Goal: Task Accomplishment & Management: Manage account settings

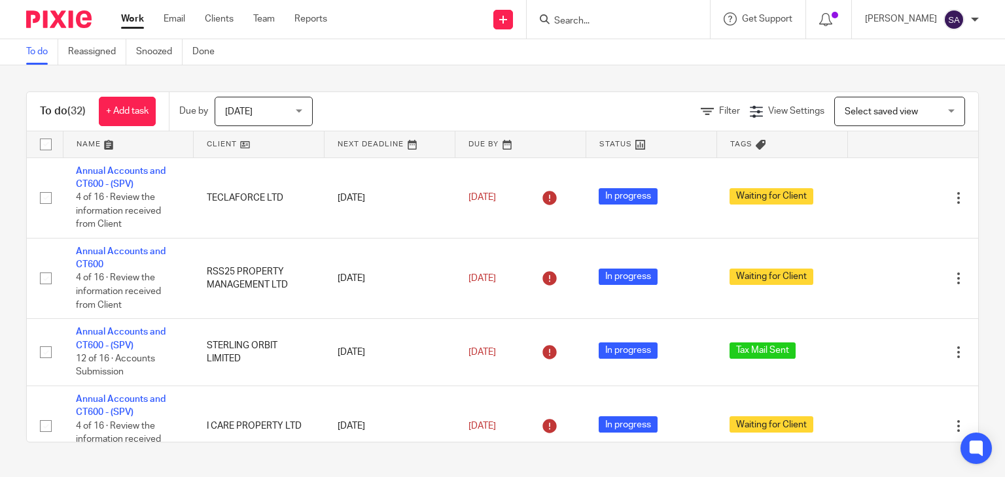
click at [606, 24] on input "Search" at bounding box center [612, 22] width 118 height 12
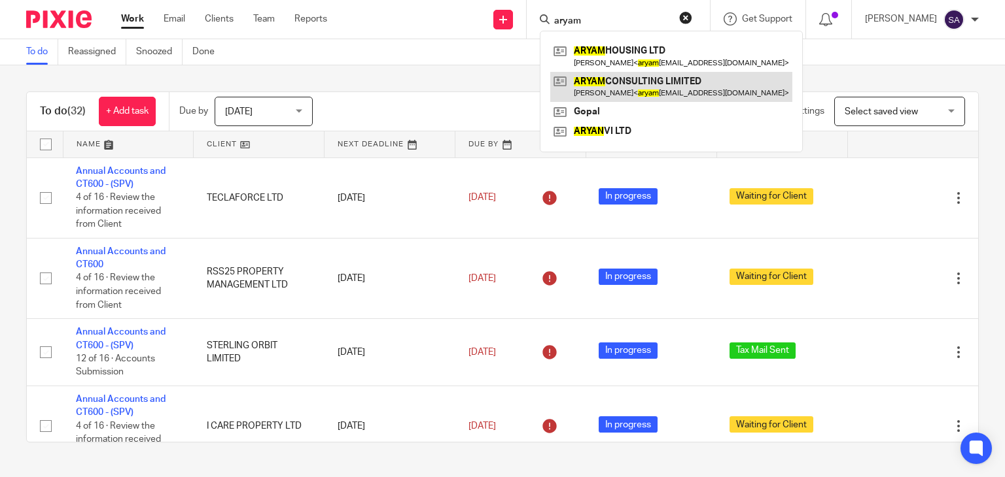
type input "aryam"
click at [614, 88] on link at bounding box center [671, 87] width 242 height 30
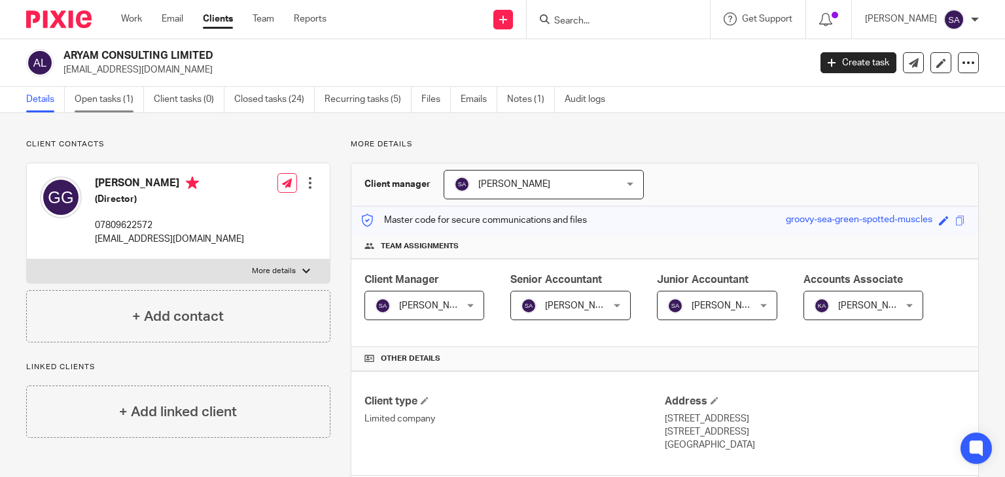
click at [116, 93] on link "Open tasks (1)" at bounding box center [109, 100] width 69 height 26
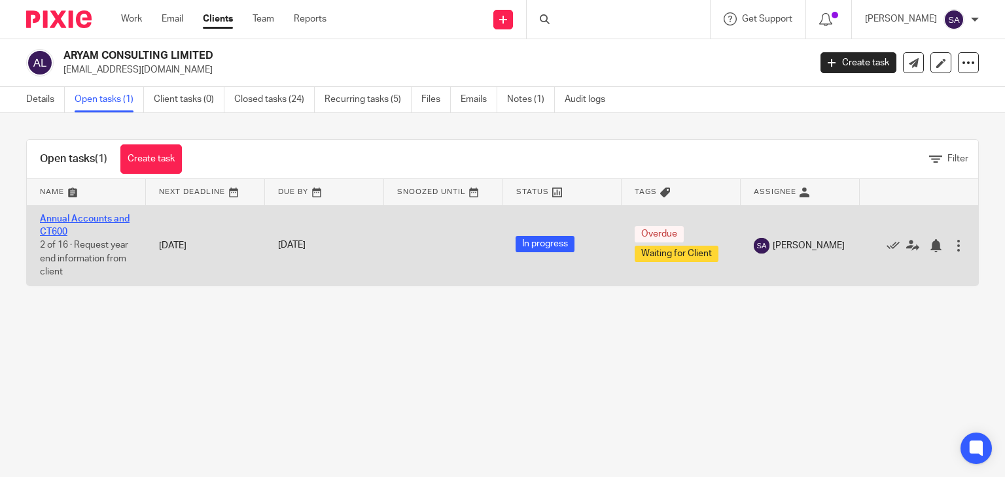
drag, startPoint x: 0, startPoint y: 0, endPoint x: 90, endPoint y: 213, distance: 231.3
click at [90, 215] on link "Annual Accounts and CT600" at bounding box center [85, 226] width 90 height 22
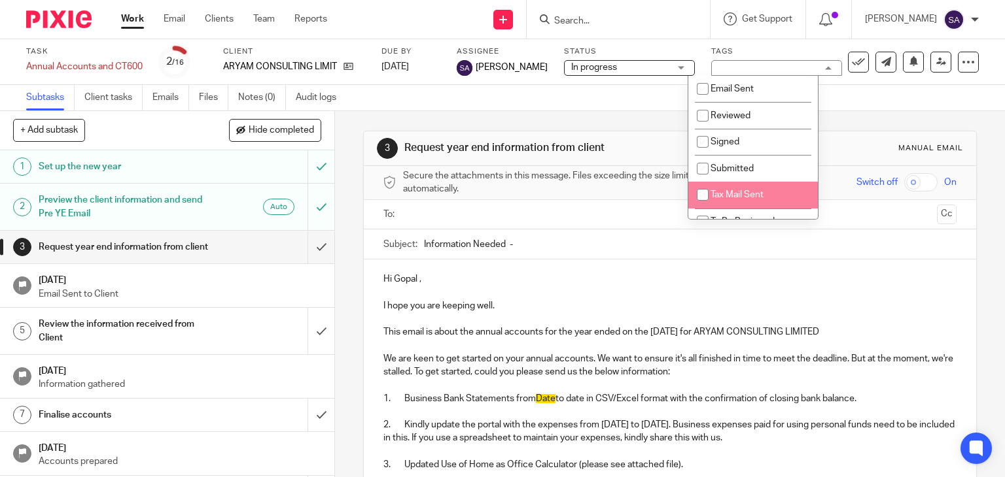
click at [716, 186] on li "Tax Mail Sent" at bounding box center [753, 195] width 130 height 27
checkbox input "true"
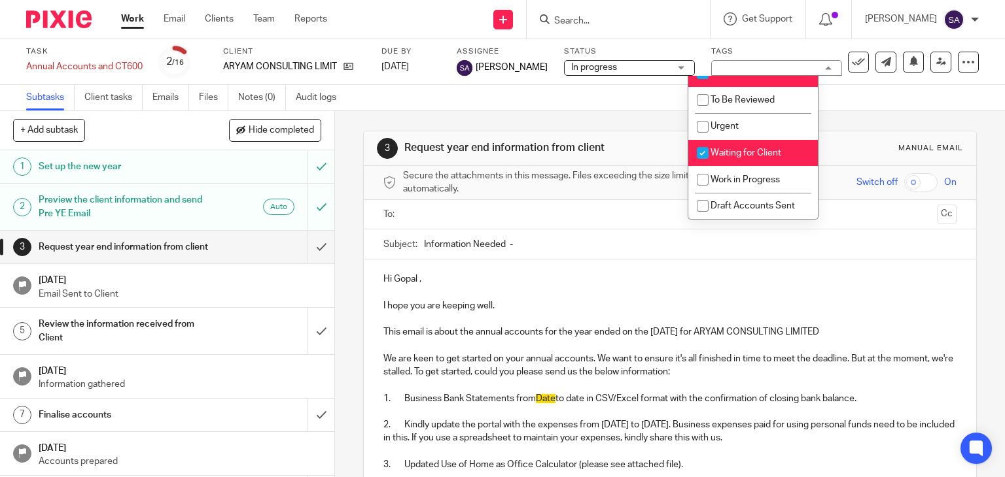
scroll to position [124, 0]
click at [728, 146] on li "Waiting for Client" at bounding box center [753, 152] width 130 height 27
checkbox input "false"
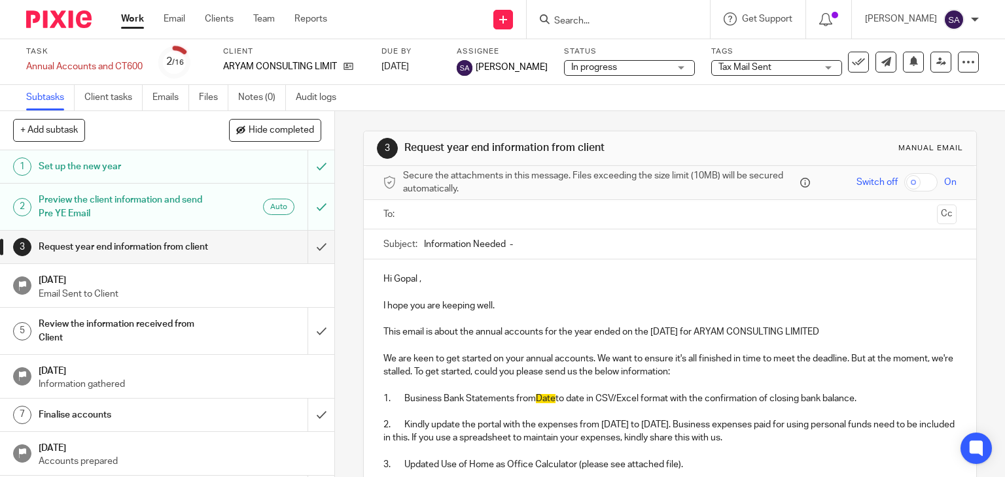
drag, startPoint x: 657, startPoint y: 142, endPoint x: 487, endPoint y: 33, distance: 202.1
click at [656, 141] on h1 "Request year end information from client" at bounding box center [550, 148] width 293 height 14
click at [299, 252] on input "submit" at bounding box center [167, 247] width 334 height 33
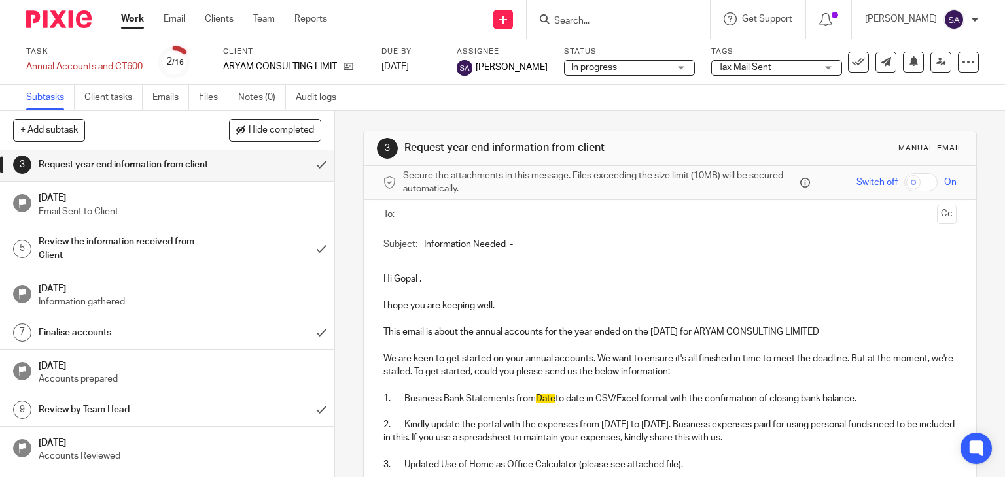
scroll to position [131, 0]
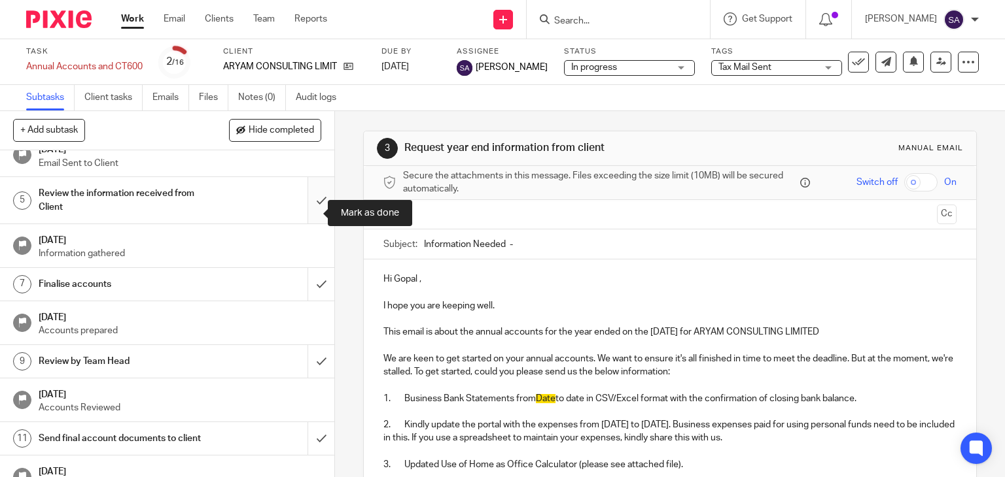
click at [305, 206] on input "submit" at bounding box center [167, 200] width 334 height 46
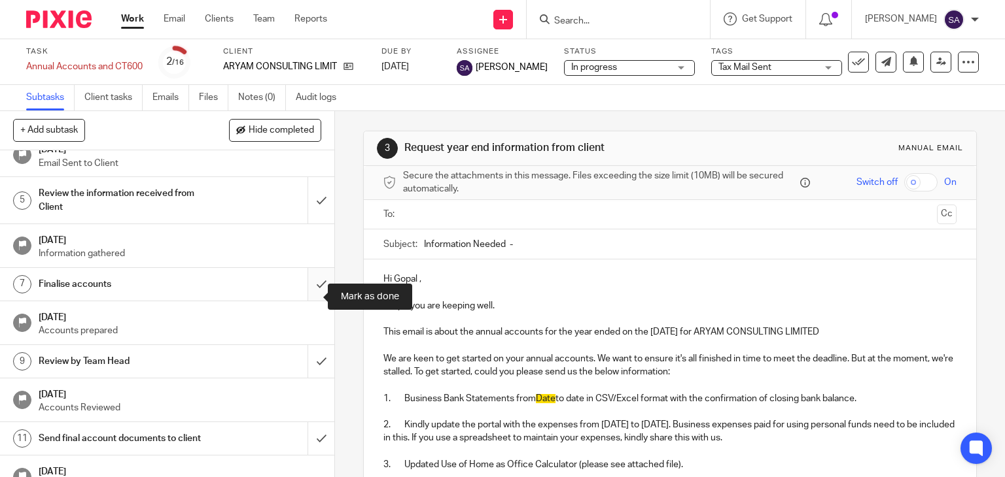
click at [299, 301] on input "submit" at bounding box center [167, 284] width 334 height 33
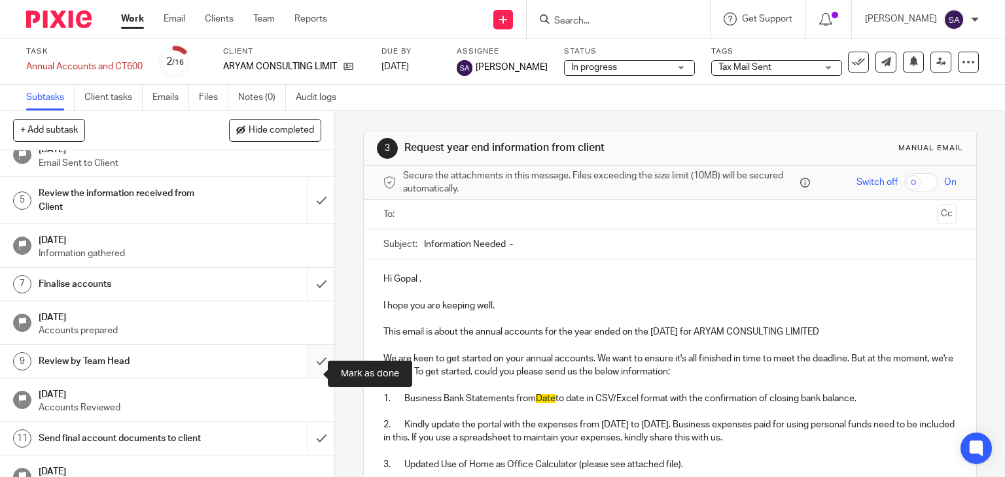
click at [311, 377] on input "submit" at bounding box center [167, 361] width 334 height 33
click at [209, 449] on div "Send final account documents to client" at bounding box center [167, 439] width 256 height 20
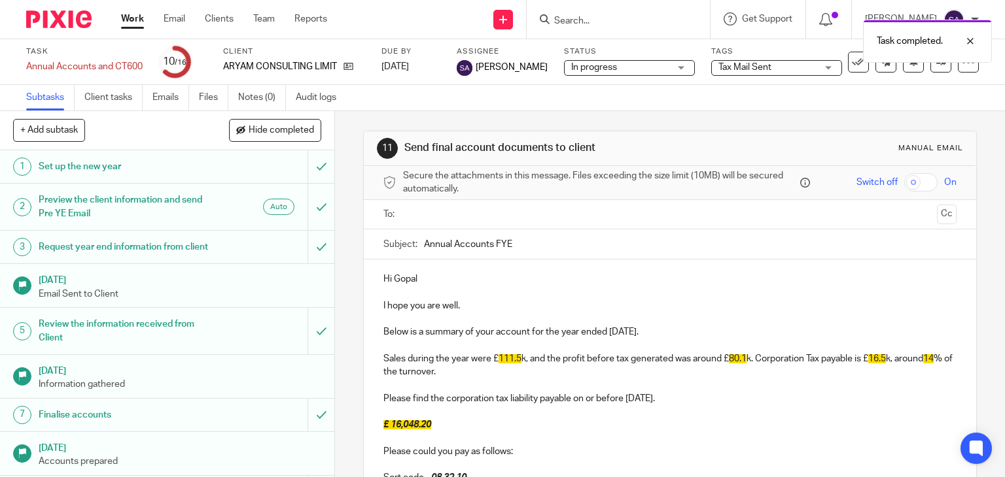
click at [515, 235] on input "Annual Accounts FYE" at bounding box center [690, 244] width 533 height 29
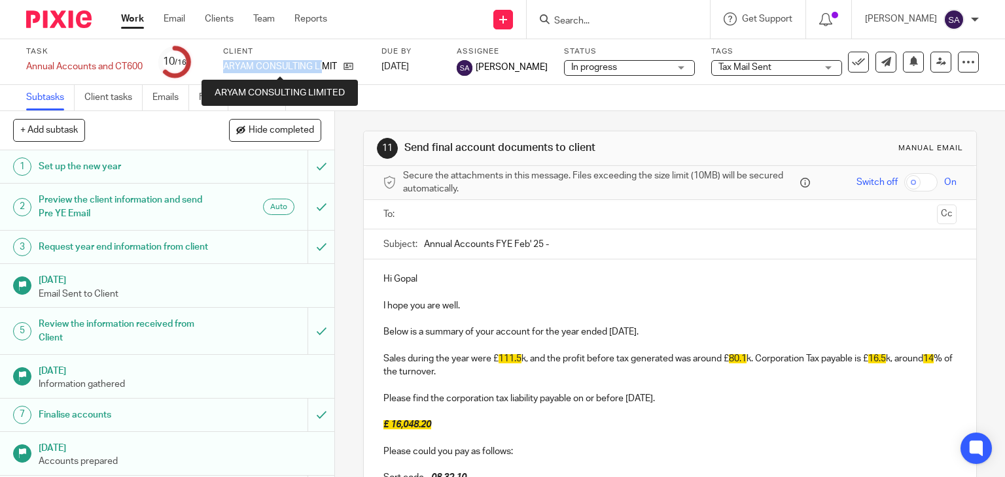
drag, startPoint x: 226, startPoint y: 64, endPoint x: 324, endPoint y: 67, distance: 98.1
click at [324, 67] on p "ARYAM CONSULTING LIMITED" at bounding box center [280, 66] width 114 height 13
copy p "ARYAM CONSULTING LI"
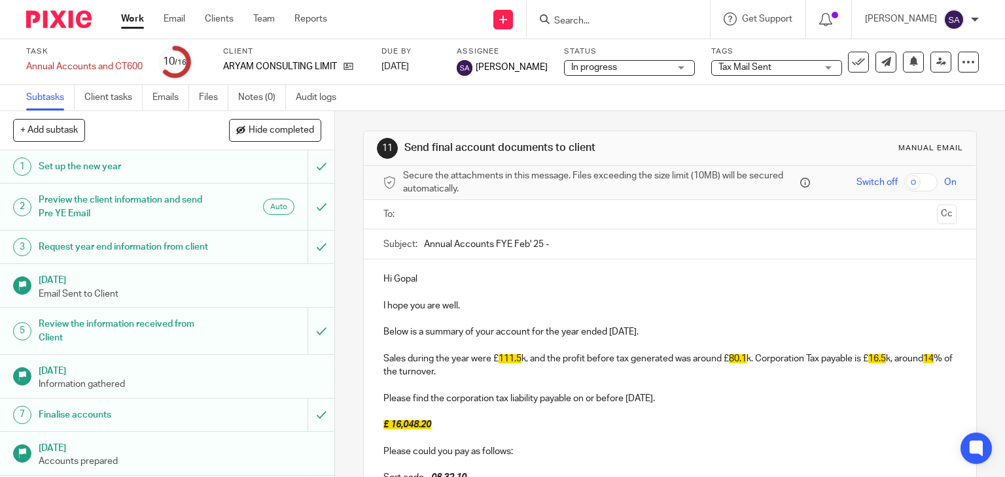
click at [579, 241] on input "Annual Accounts FYE Feb' 25 -" at bounding box center [690, 244] width 533 height 29
paste input "ARYAM CONSULTING LI"
type input "Annual Accounts FYE Feb' 25 - ARYAM CONSULTING LIMITED"
click at [443, 275] on p "Hi Gopal" at bounding box center [670, 279] width 574 height 13
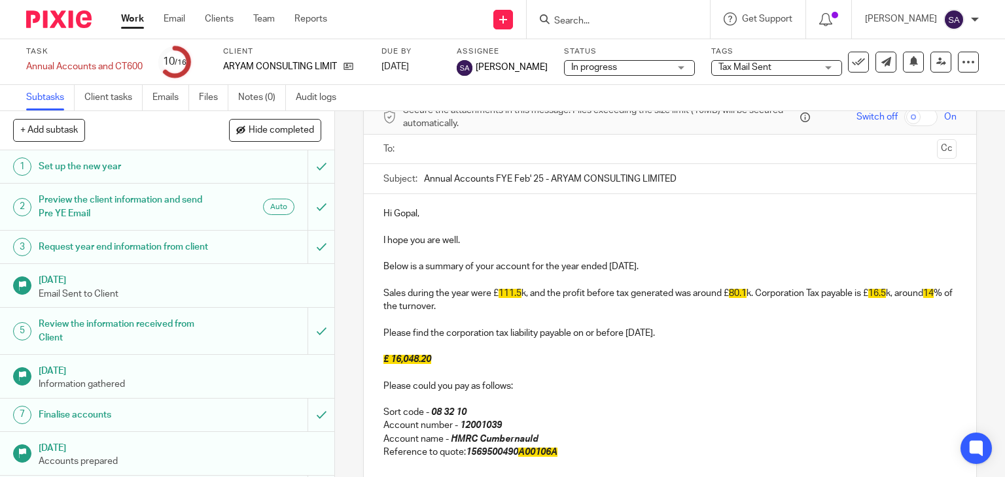
click at [684, 260] on p "Below is a summary of your account for the year ended [DATE]." at bounding box center [670, 266] width 574 height 13
click at [521, 296] on p "Sales during the year were £ 111.5 k, and the profit before tax generated was a…" at bounding box center [670, 300] width 574 height 27
click at [736, 292] on span "80.1" at bounding box center [732, 293] width 18 height 9
click at [881, 298] on p "Sales during the year were £29.1k, and the profit before tax generated was arou…" at bounding box center [670, 300] width 574 height 27
drag, startPoint x: 386, startPoint y: 300, endPoint x: 890, endPoint y: 295, distance: 504.3
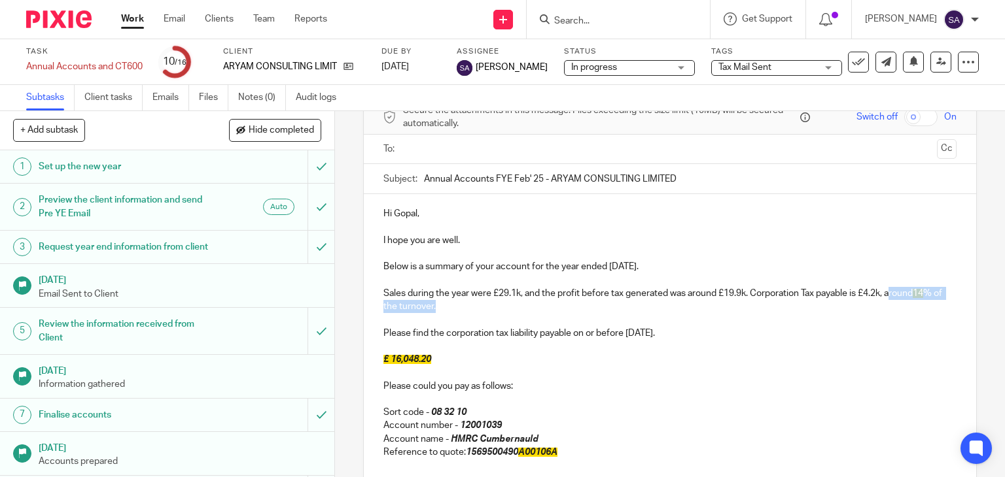
click at [890, 295] on p "Sales during the year were £29.1k, and the profit before tax generated was arou…" at bounding box center [670, 300] width 574 height 27
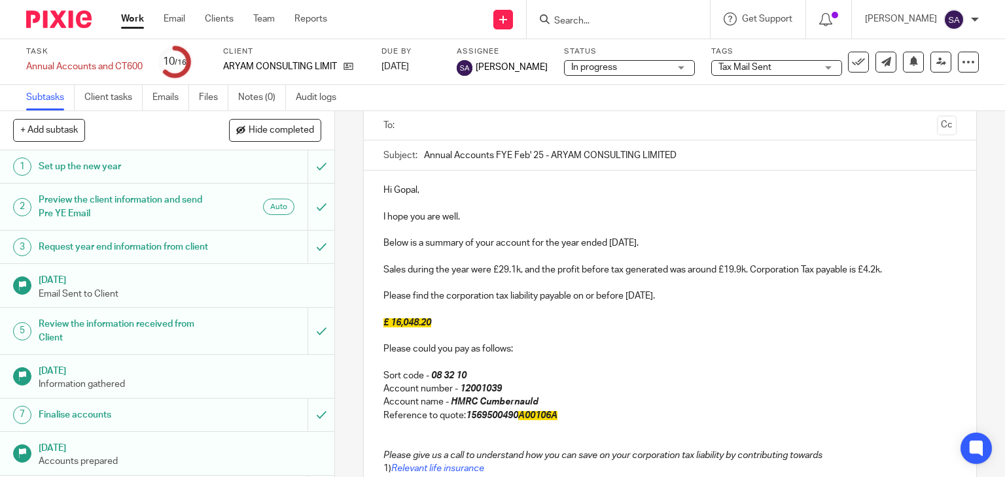
scroll to position [131, 0]
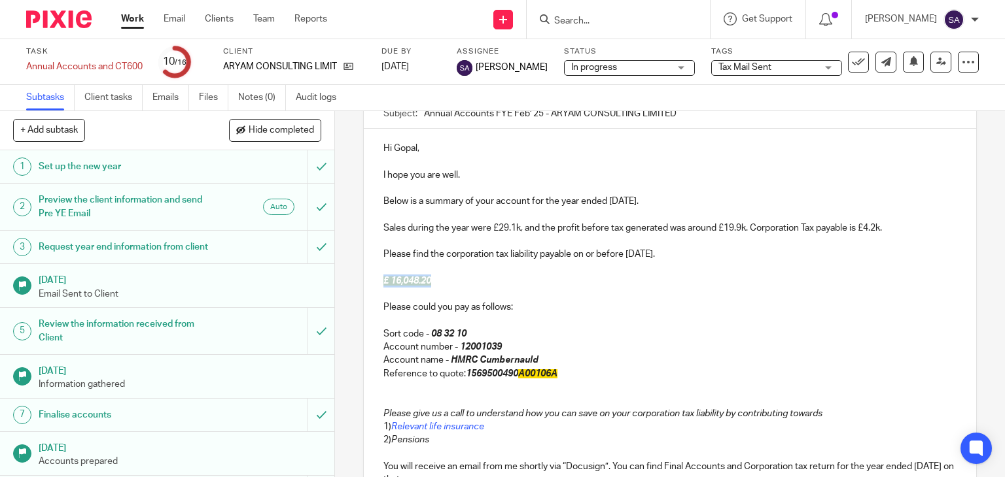
drag, startPoint x: 438, startPoint y: 279, endPoint x: 364, endPoint y: 274, distance: 74.1
click at [364, 274] on div "Hi Gopal, I hope you are well. Below is a summary of your account for the year …" at bounding box center [670, 339] width 613 height 421
click at [462, 288] on p at bounding box center [670, 294] width 574 height 13
drag, startPoint x: 421, startPoint y: 281, endPoint x: 379, endPoint y: 280, distance: 41.9
click at [383, 280] on p "£4,242.51" at bounding box center [670, 281] width 574 height 13
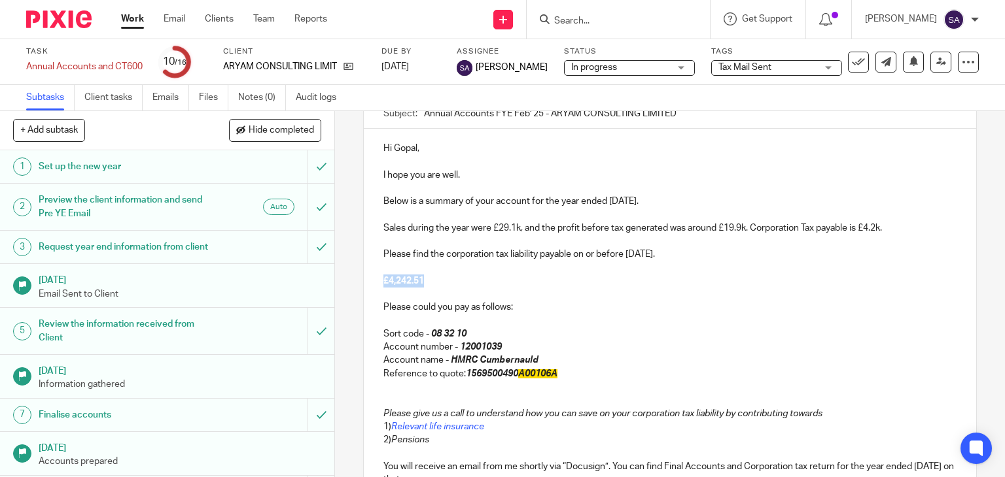
click at [446, 279] on p "£4,242.51" at bounding box center [670, 281] width 574 height 13
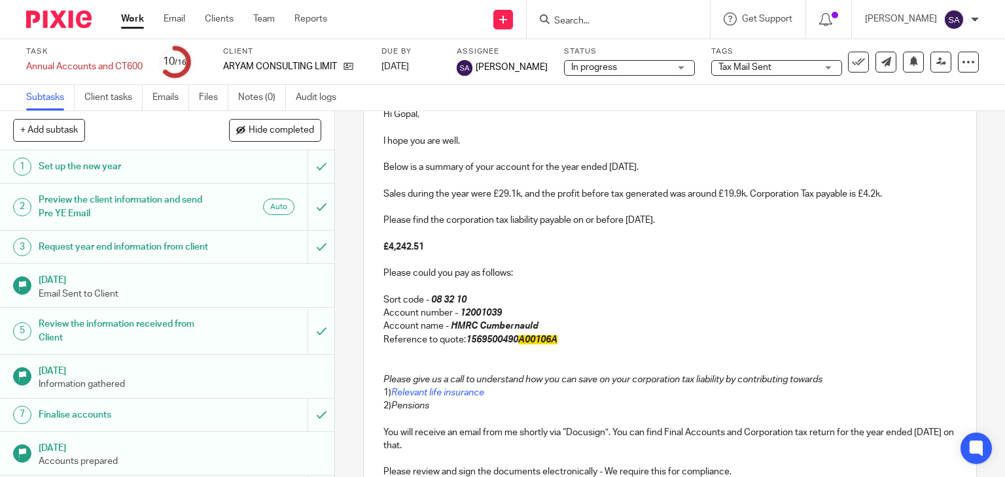
scroll to position [196, 0]
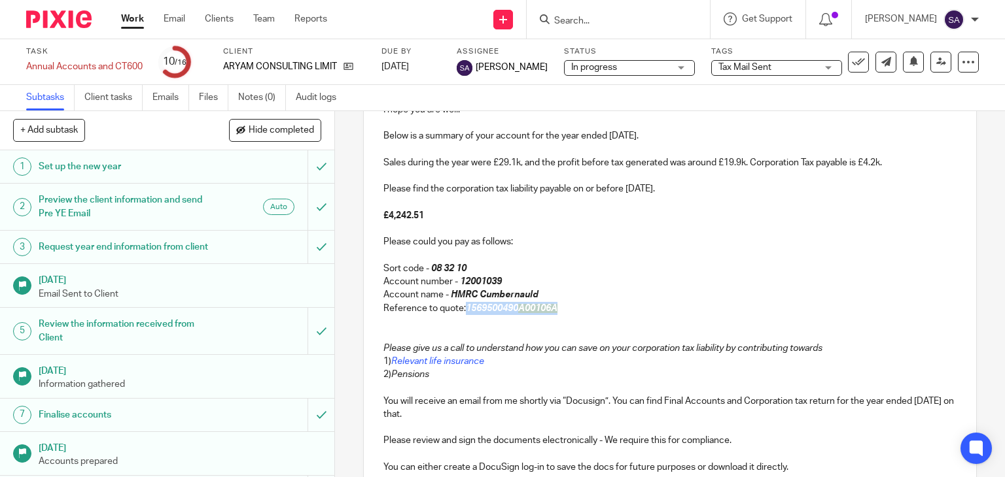
drag, startPoint x: 553, startPoint y: 307, endPoint x: 463, endPoint y: 309, distance: 89.6
click at [463, 309] on p "Reference to quote: 1569500490 A00106A" at bounding box center [670, 308] width 574 height 13
click at [504, 307] on p "Reference to quote: 1569500490A00110A" at bounding box center [670, 308] width 574 height 13
click at [573, 294] on p "Account name - HMRC Cumbernauld" at bounding box center [670, 294] width 574 height 13
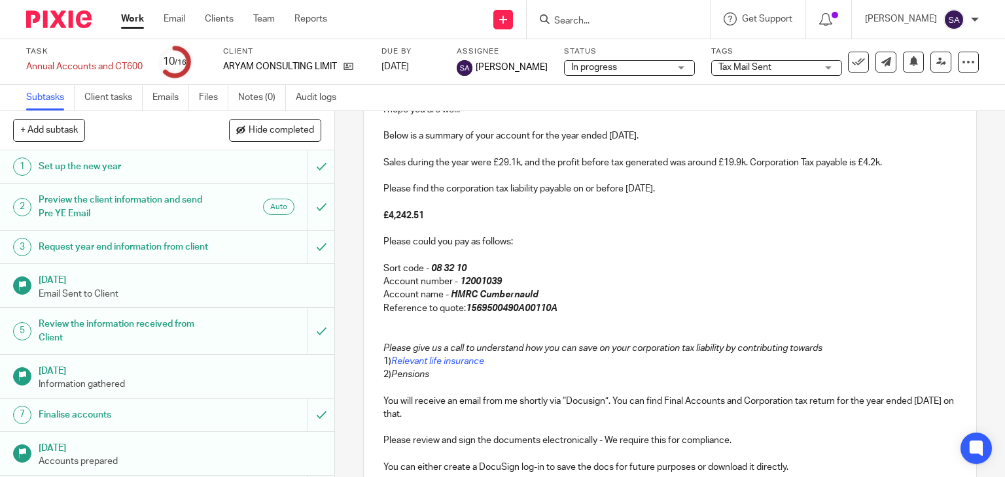
click at [567, 305] on p "Reference to quote: 1569500490A00110A" at bounding box center [670, 308] width 574 height 13
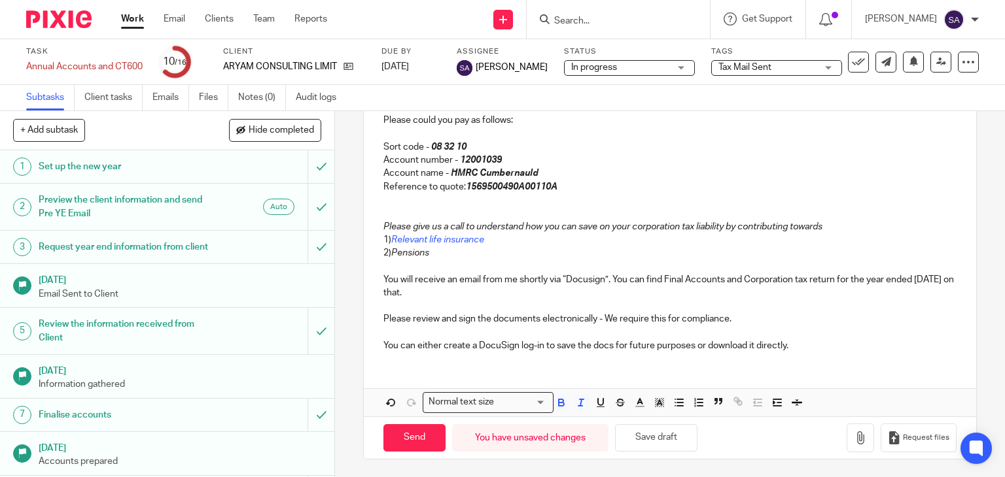
scroll to position [319, 0]
click at [589, 278] on p "You will receive an email from me shortly via “Docusign”. You can find Final Ac…" at bounding box center [670, 286] width 574 height 27
click at [798, 346] on p "You can either create a DocuSign log-in to save the docs for future purposes or…" at bounding box center [670, 345] width 574 height 13
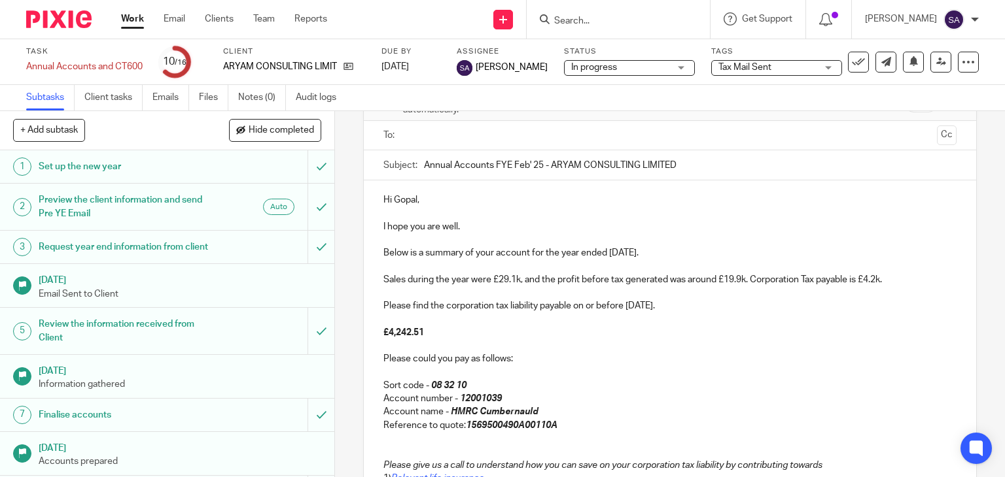
scroll to position [57, 0]
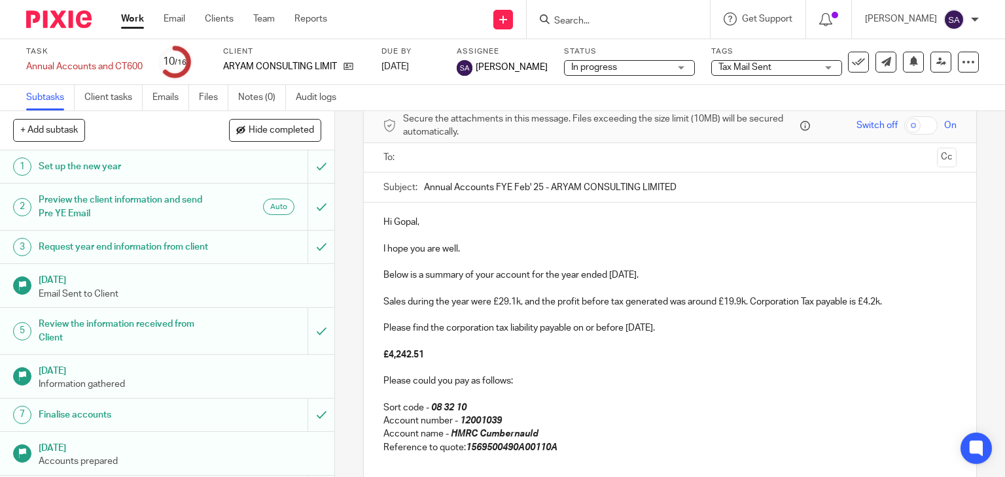
click at [437, 148] on ul at bounding box center [670, 158] width 533 height 22
click at [437, 158] on input "text" at bounding box center [669, 157] width 524 height 15
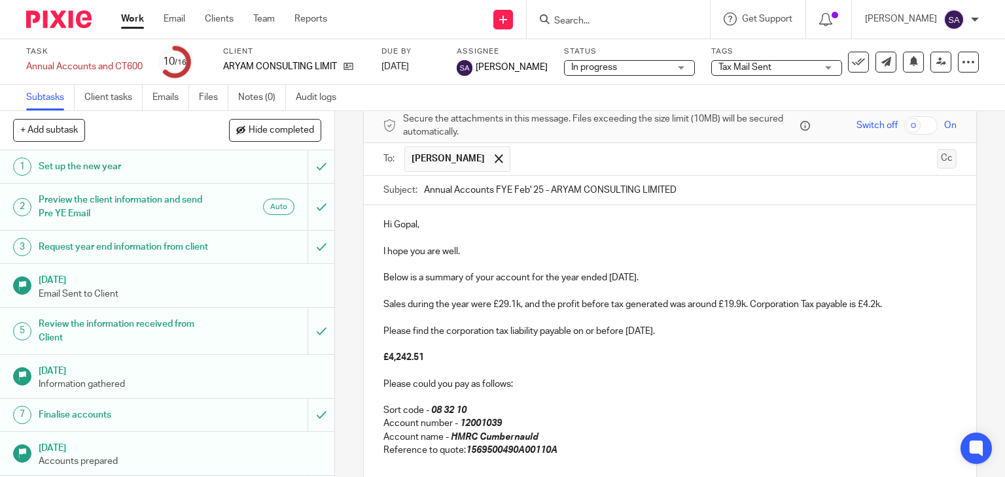
click at [937, 154] on button "Cc" at bounding box center [947, 159] width 20 height 20
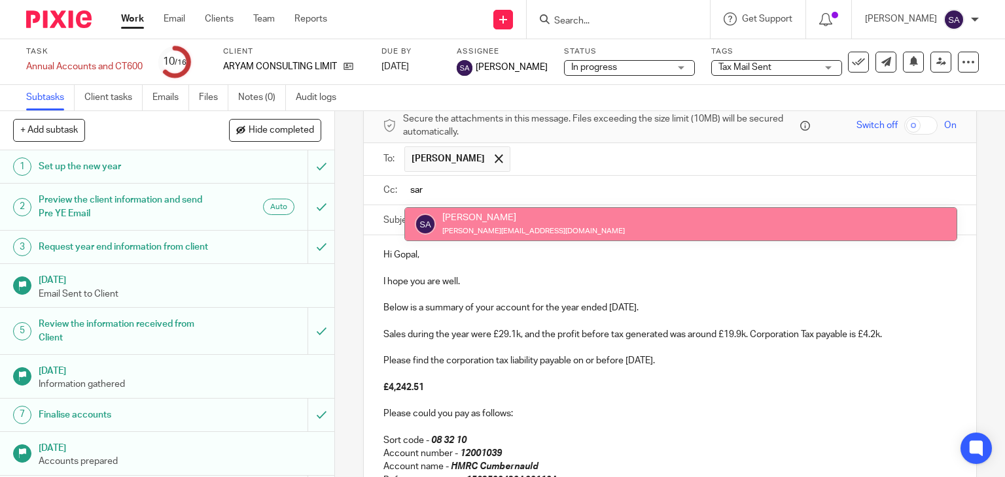
type input "sar"
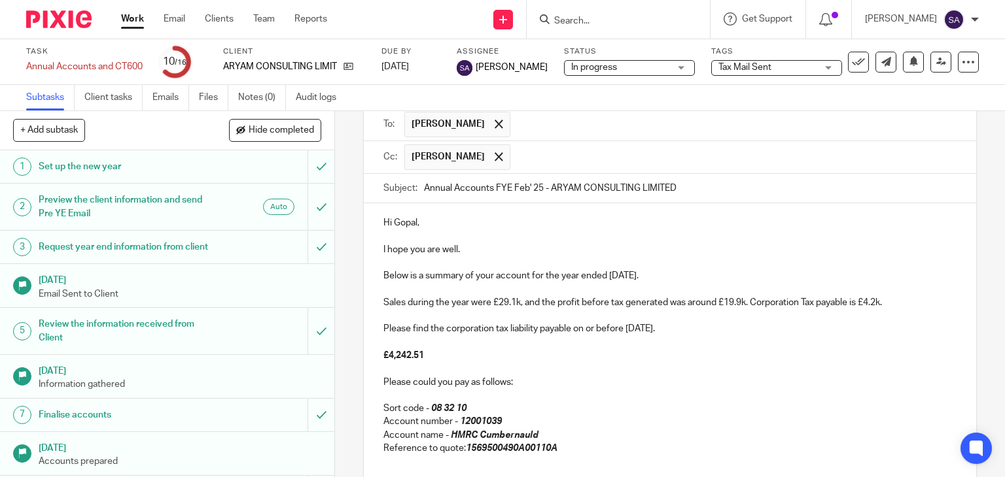
scroll to position [353, 0]
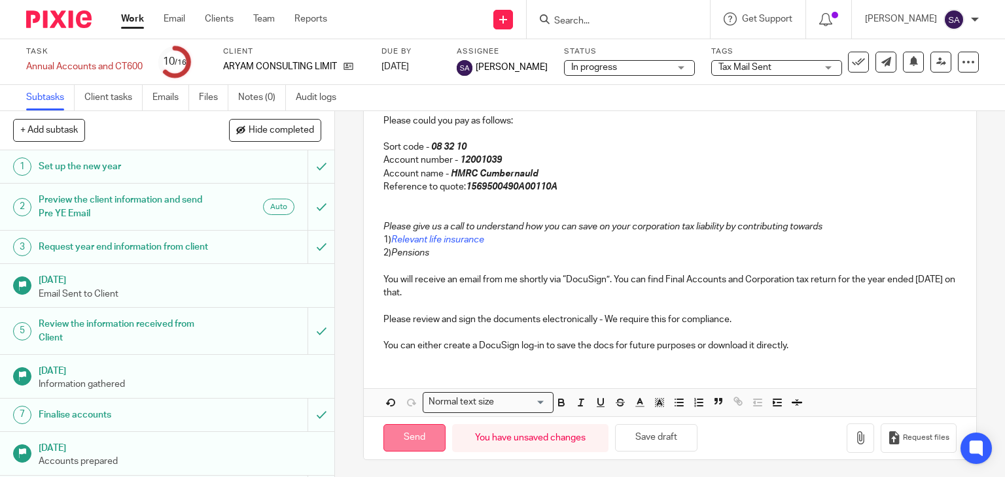
click at [429, 432] on input "Send" at bounding box center [414, 438] width 62 height 28
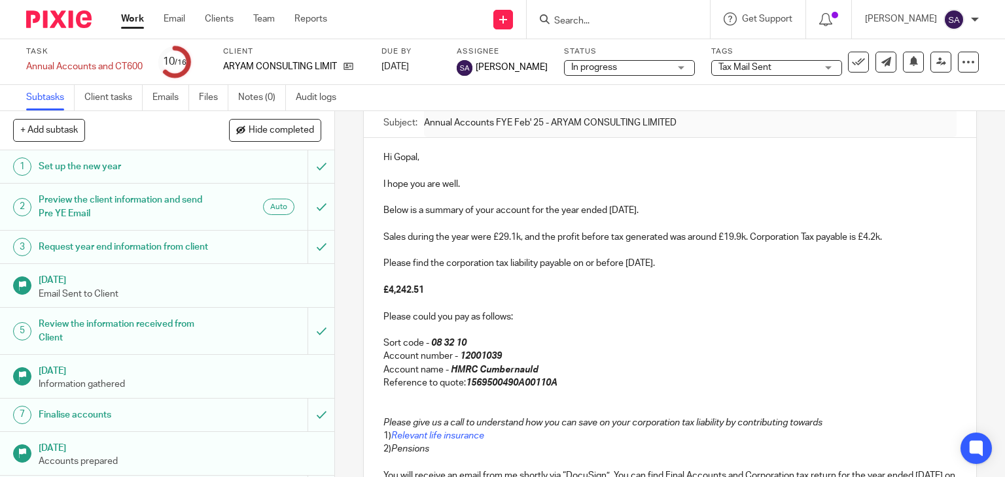
type input "Sent"
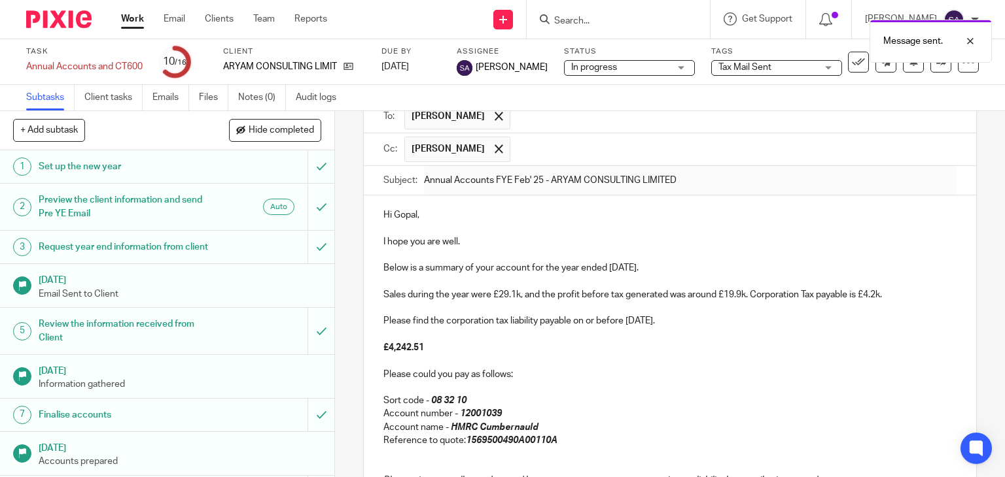
scroll to position [26, 0]
